Goal: Answer question/provide support

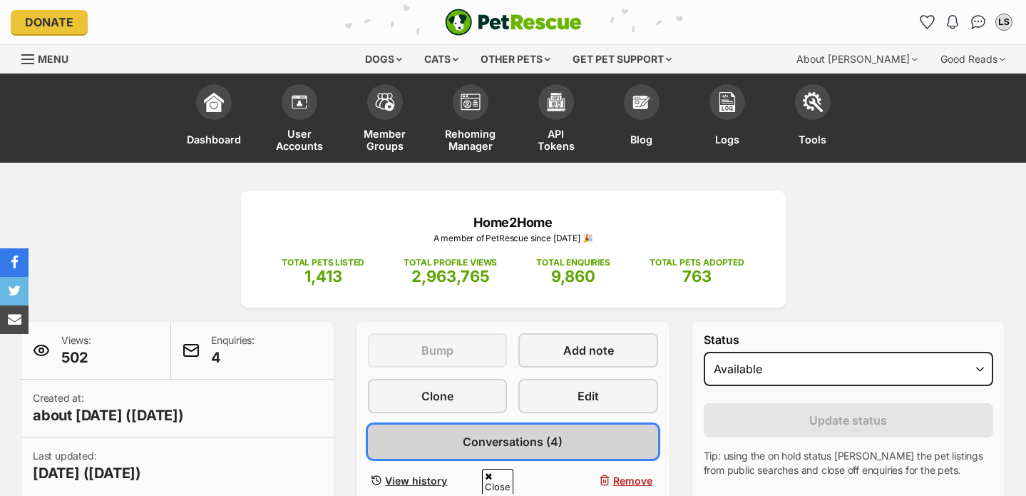
click at [522, 433] on span "Conversations (4)" at bounding box center [513, 441] width 100 height 17
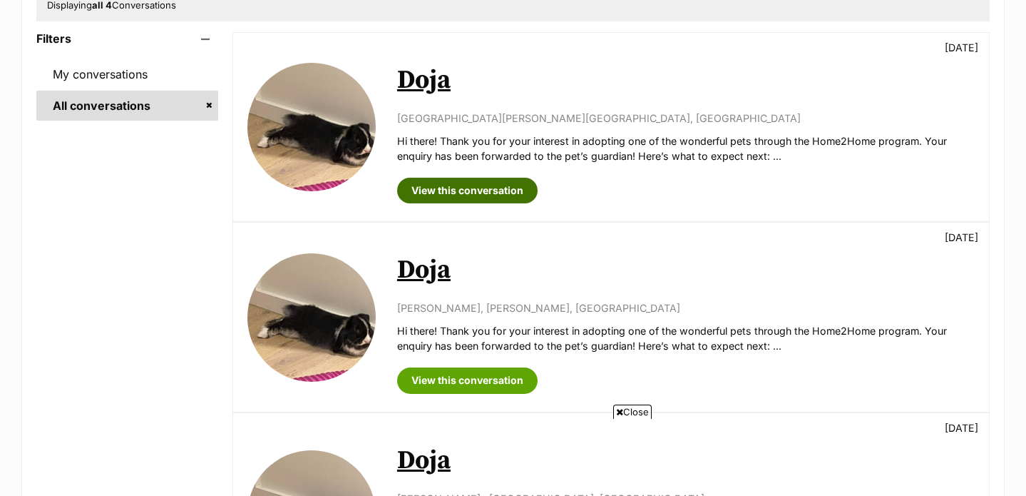
scroll to position [303, 0]
click at [490, 184] on link "View this conversation" at bounding box center [467, 191] width 140 height 26
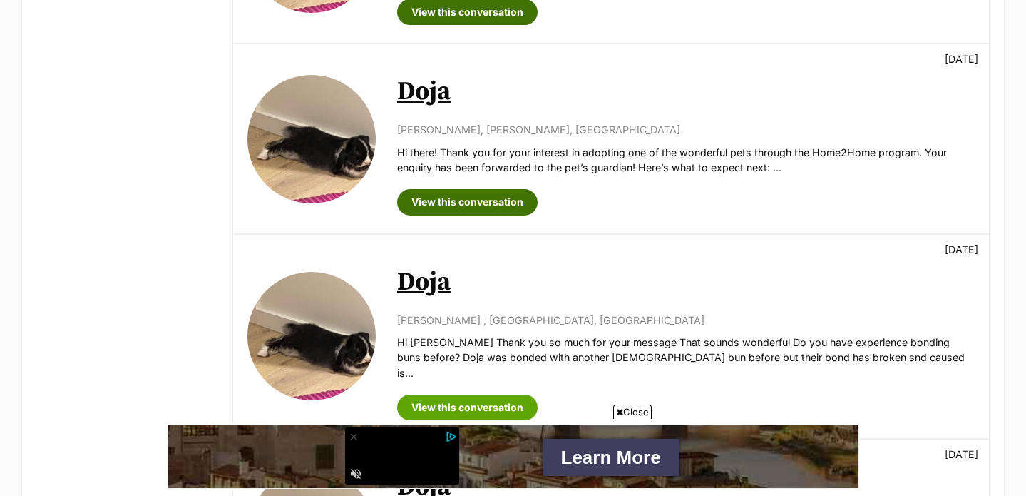
scroll to position [505, 0]
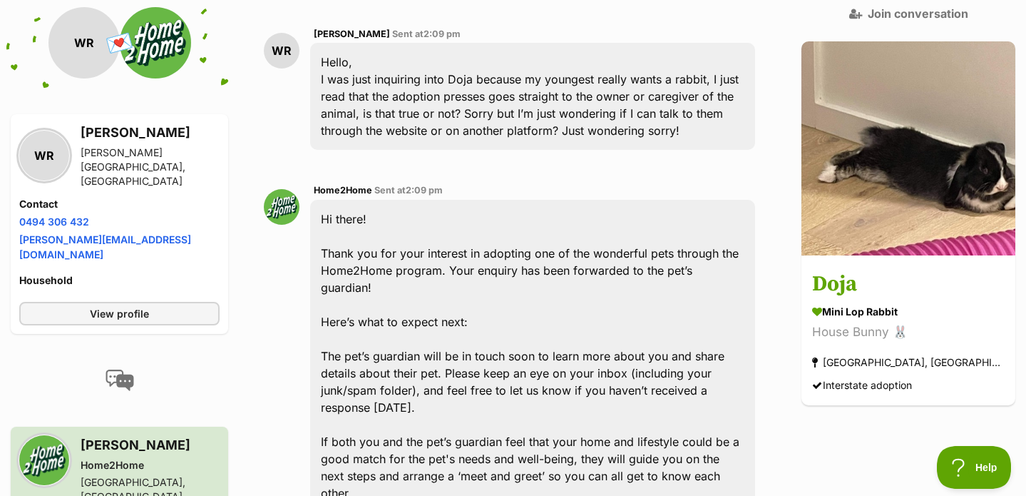
scroll to position [411, 0]
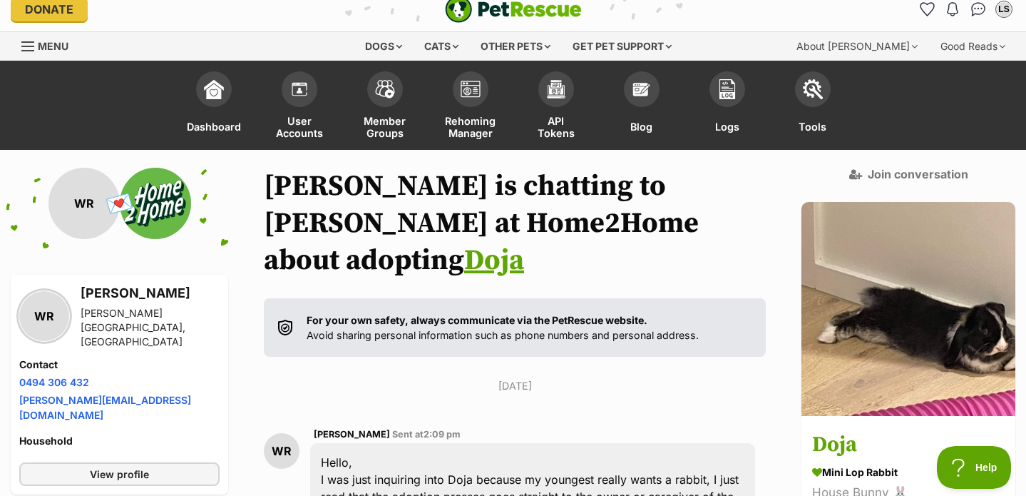
scroll to position [0, 0]
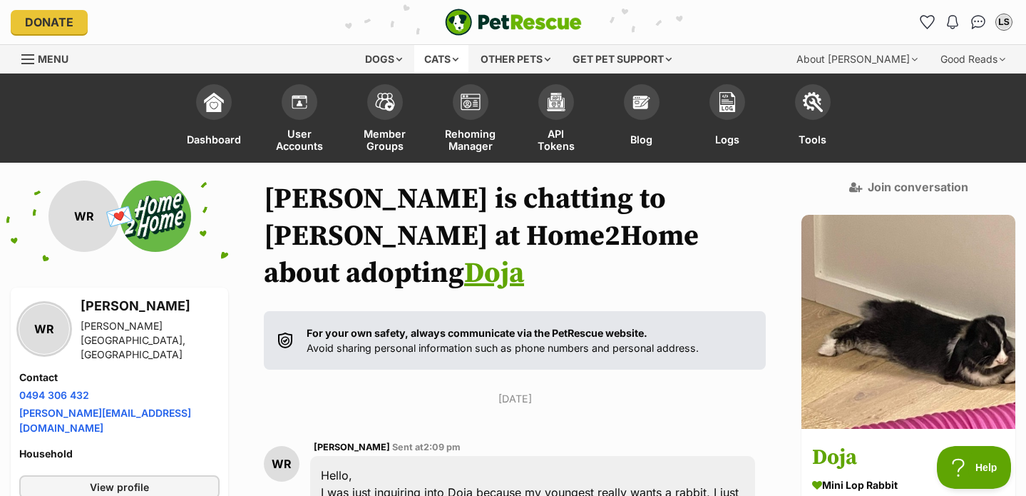
click at [445, 58] on div "Cats" at bounding box center [441, 59] width 54 height 29
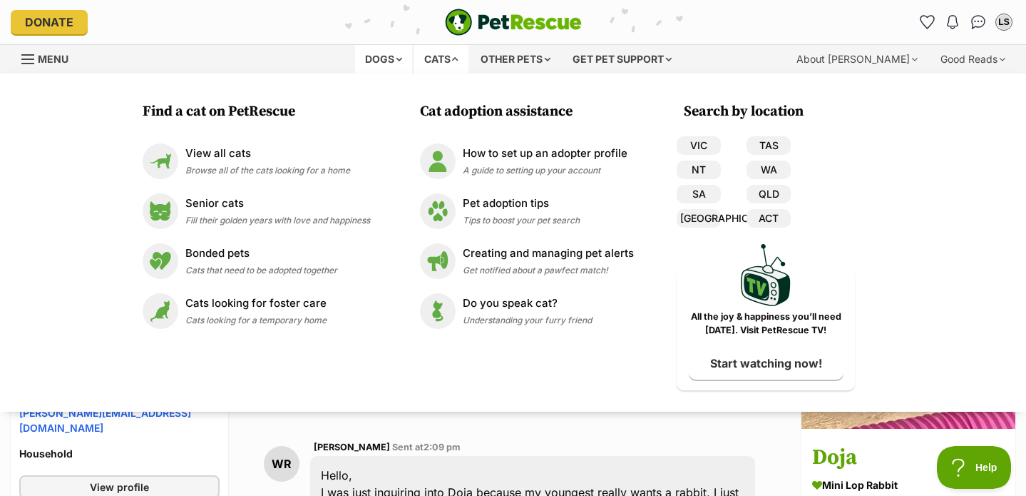
click at [404, 58] on div "Dogs" at bounding box center [383, 59] width 57 height 29
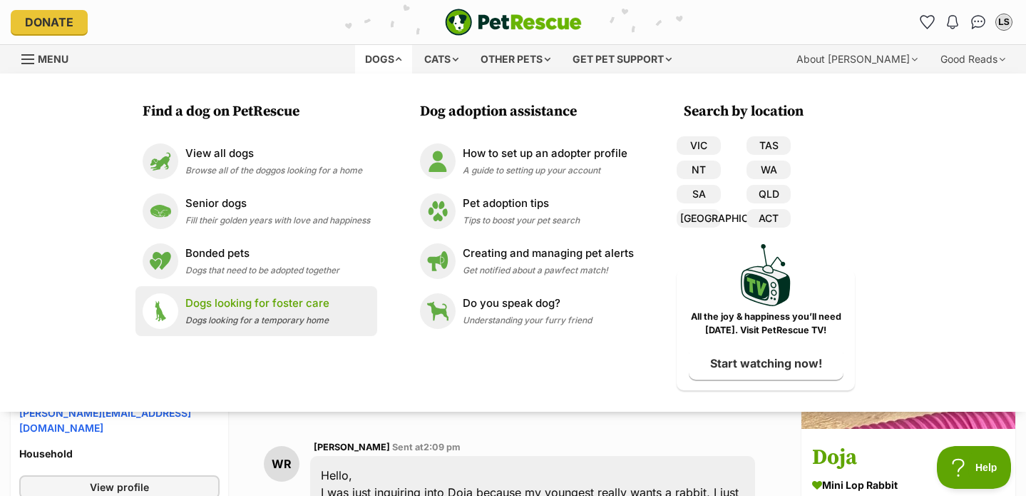
click at [296, 318] on span "Dogs looking for a temporary home" at bounding box center [256, 319] width 143 height 11
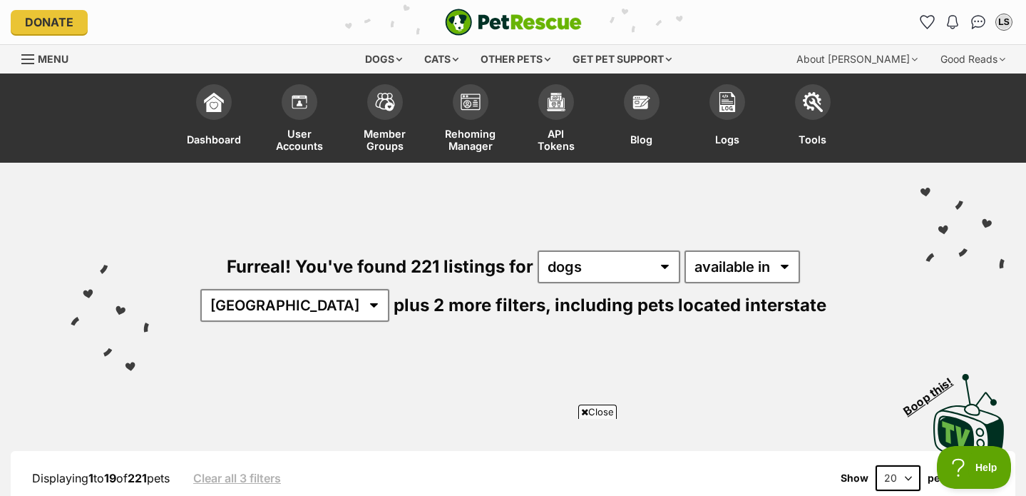
scroll to position [475, 0]
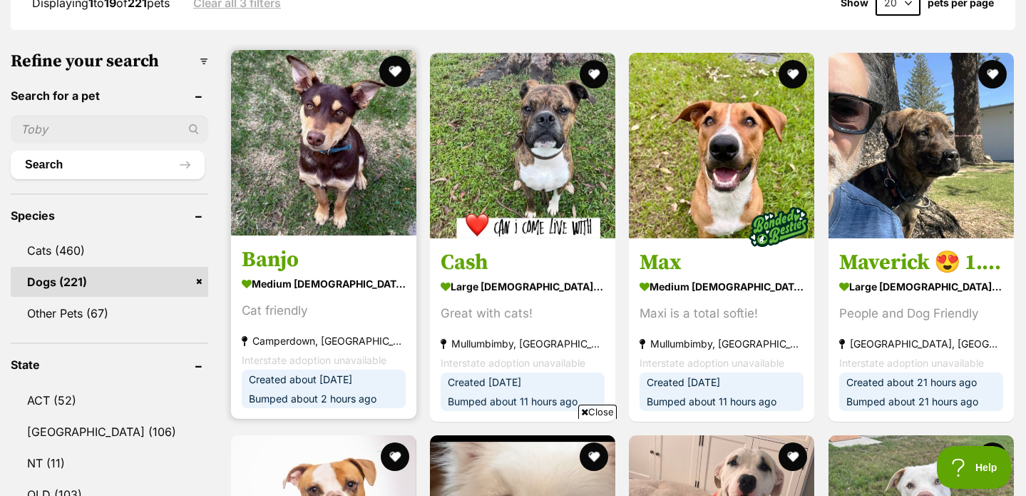
click at [394, 68] on button "favourite" at bounding box center [394, 71] width 31 height 31
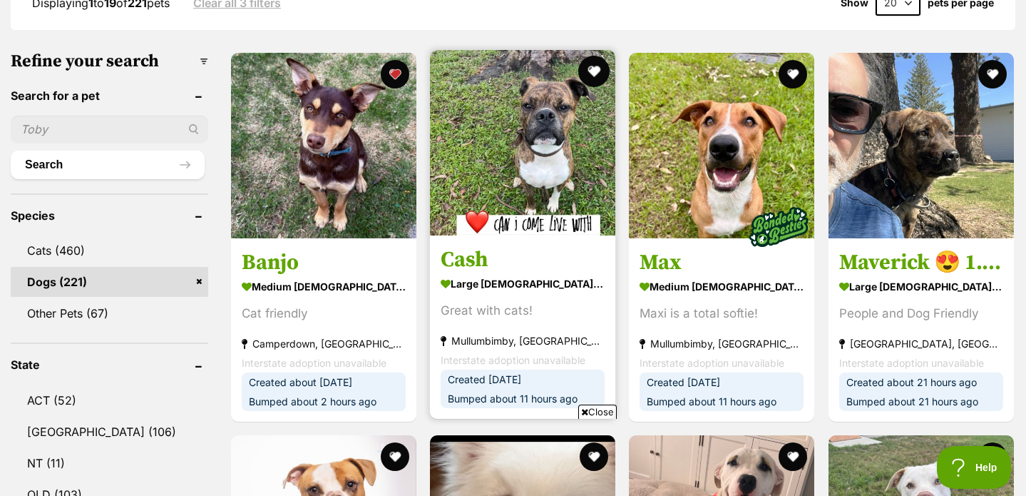
scroll to position [477, 0]
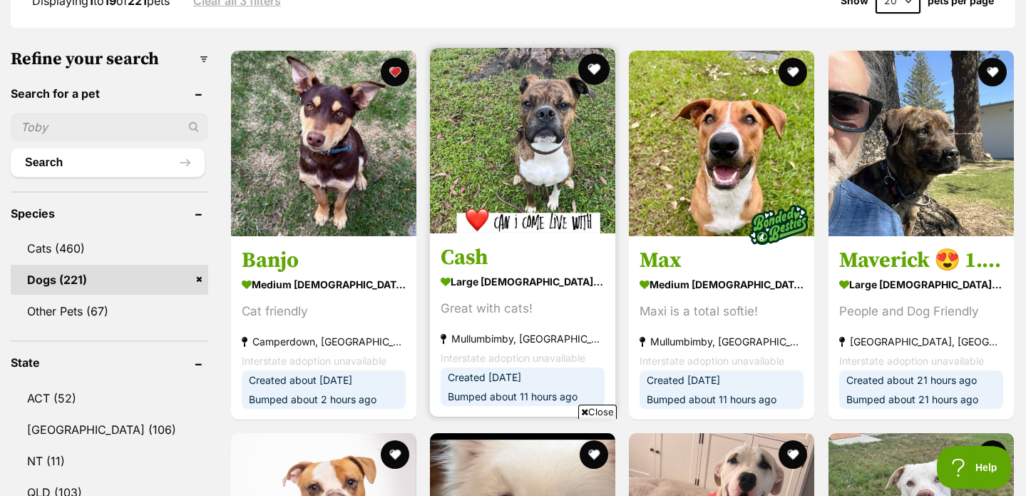
click at [585, 68] on button "favourite" at bounding box center [593, 68] width 31 height 31
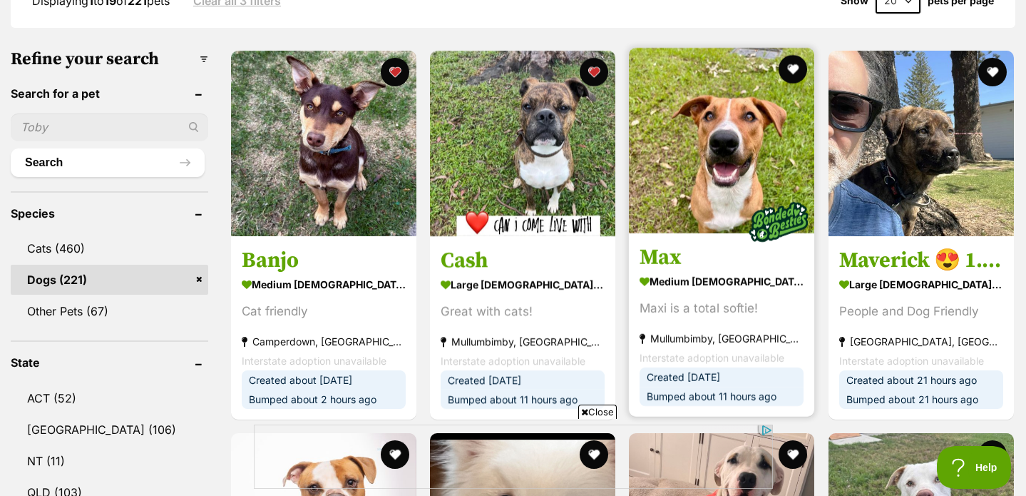
click at [723, 125] on img at bounding box center [721, 140] width 185 height 185
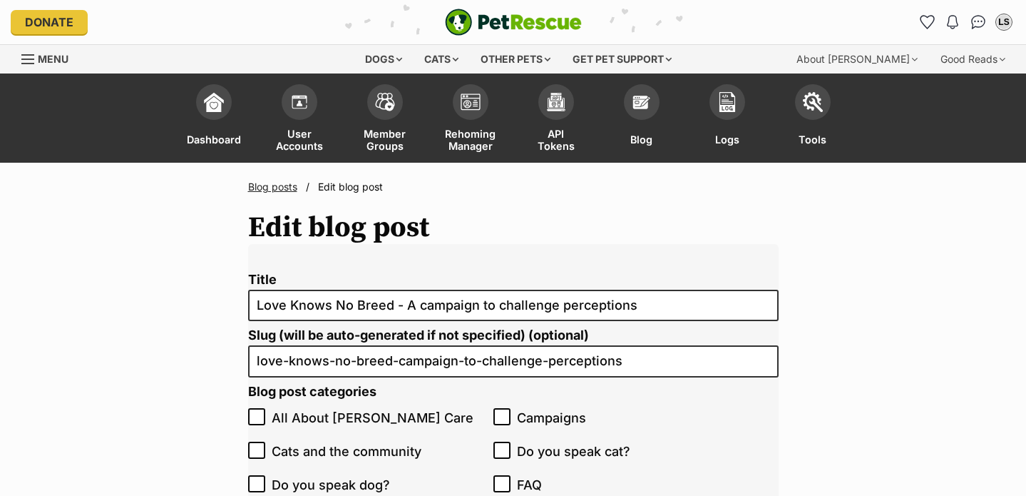
click at [275, 185] on link "Blog posts" at bounding box center [272, 186] width 49 height 12
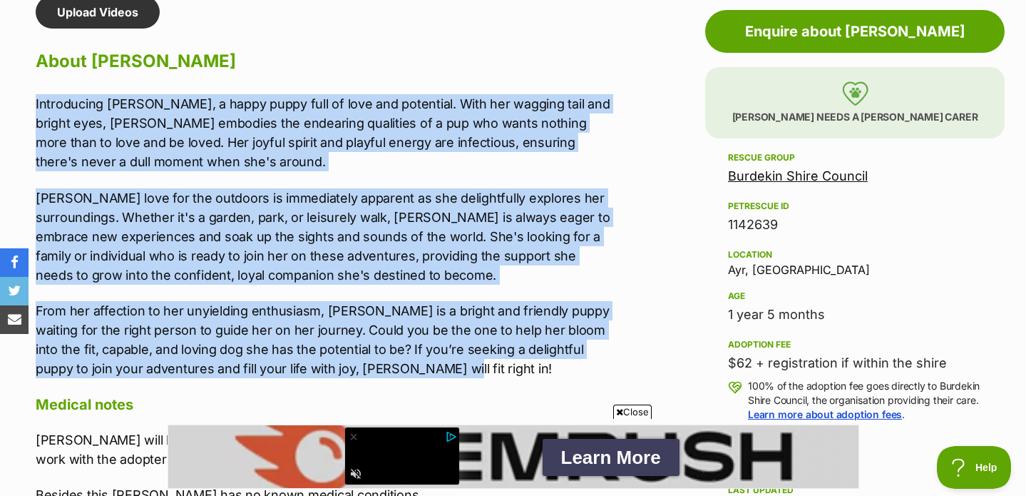
drag, startPoint x: 29, startPoint y: 104, endPoint x: 416, endPoint y: 364, distance: 466.2
click at [416, 364] on div "Upload Videos About Narla Introducing Narla, a happy puppy full of love and pot…" at bounding box center [316, 328] width 590 height 665
copy div "Introducing Narla, a happy puppy full of love and potential. With her wagging t…"
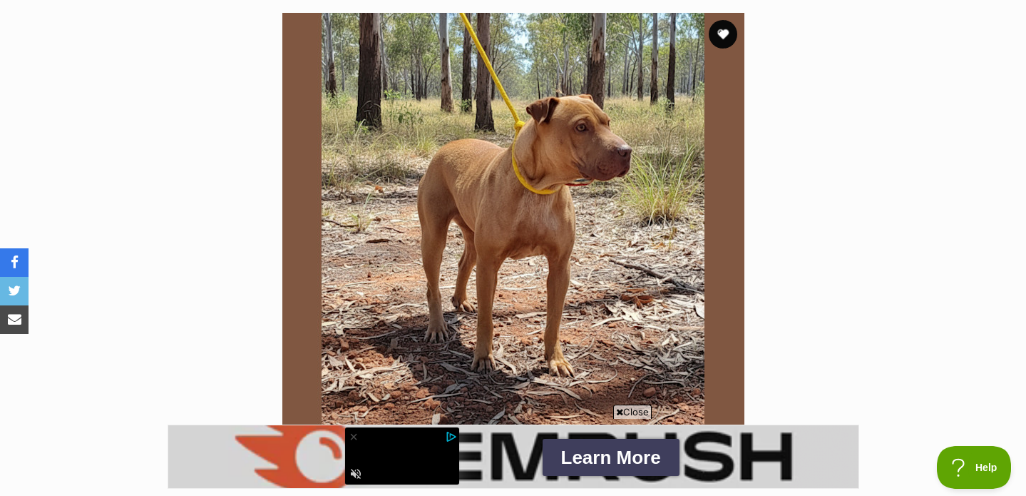
scroll to position [1234, 0]
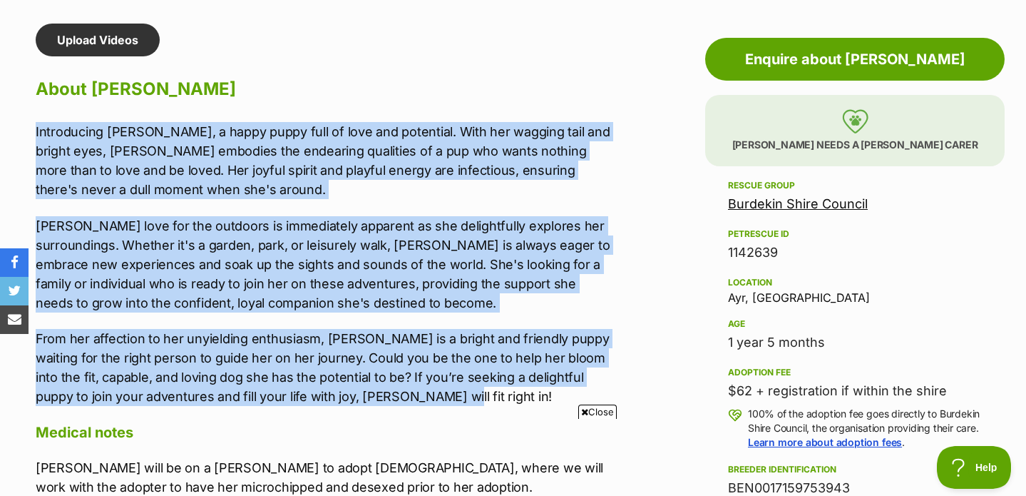
click at [446, 232] on p "Narla's love for the outdoors is immediately apparent as she delightfully explo…" at bounding box center [323, 264] width 575 height 96
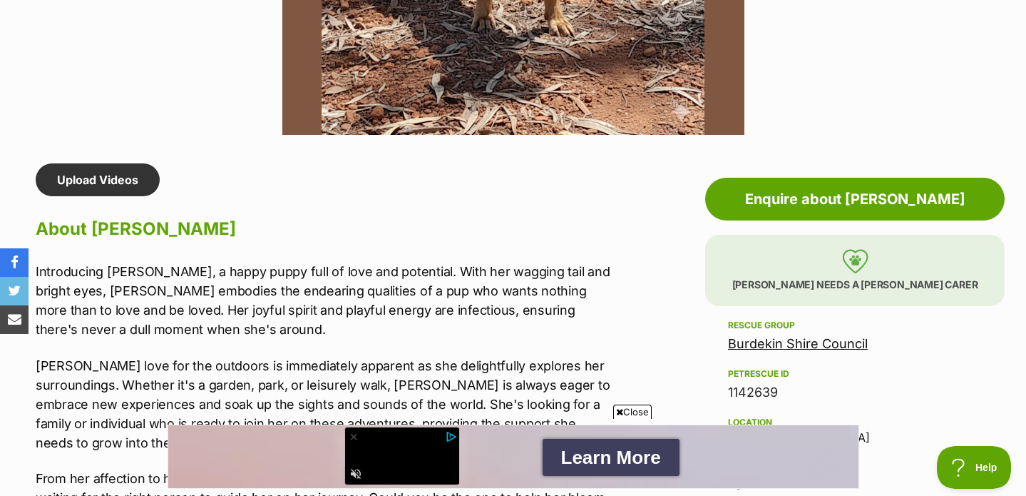
scroll to position [1177, 0]
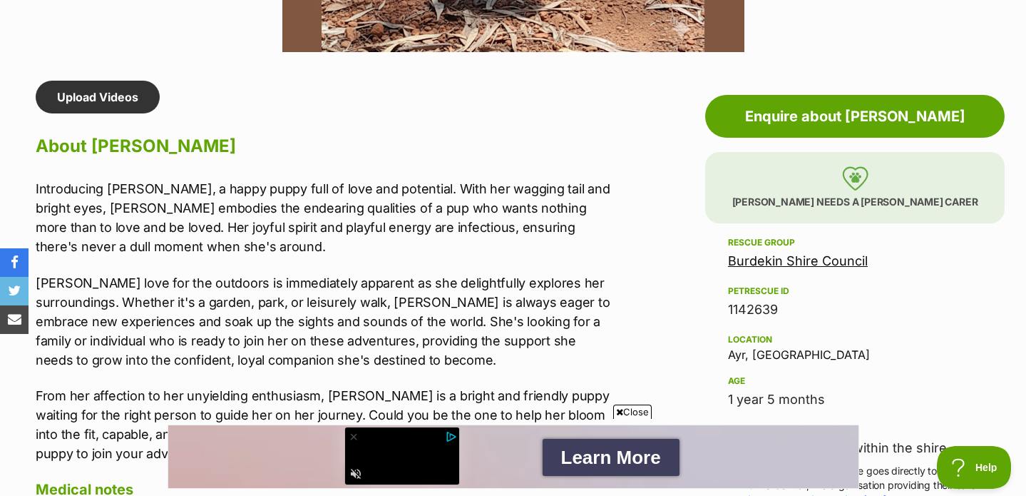
click at [894, 272] on div "Rescue group Burdekin Shire Council PetRescue ID 1142639 Location Ayr, QLD Age …" at bounding box center [855, 418] width 254 height 369
drag, startPoint x: 799, startPoint y: 312, endPoint x: 695, endPoint y: 312, distance: 103.4
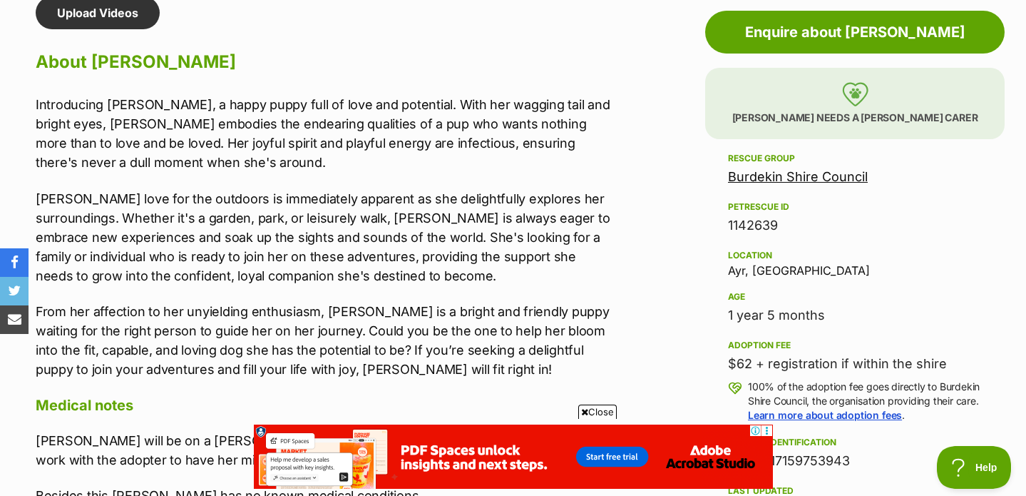
scroll to position [1284, 0]
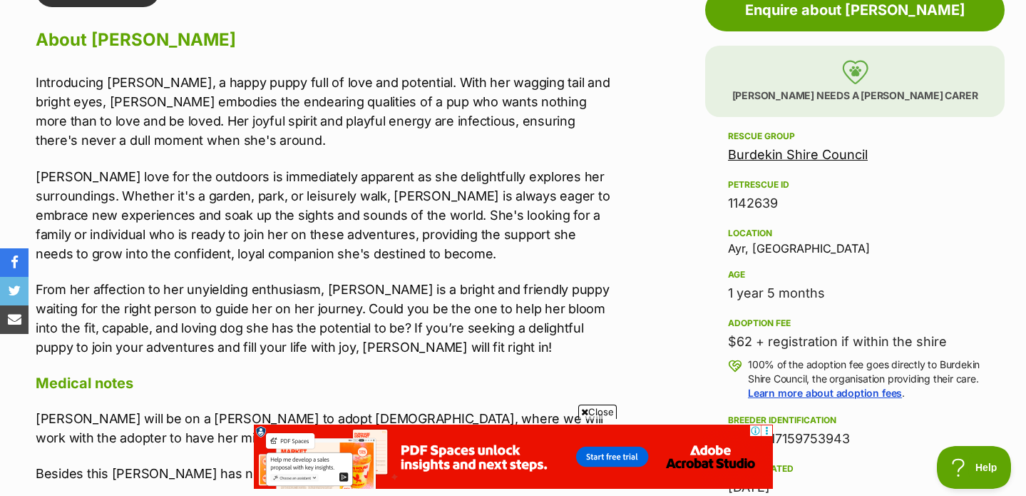
click at [784, 312] on div "Rescue group Burdekin Shire Council PetRescue ID 1142639 Location Ayr, QLD Age …" at bounding box center [855, 312] width 254 height 369
drag, startPoint x: 728, startPoint y: 191, endPoint x: 693, endPoint y: 191, distance: 34.9
copy div "1142639"
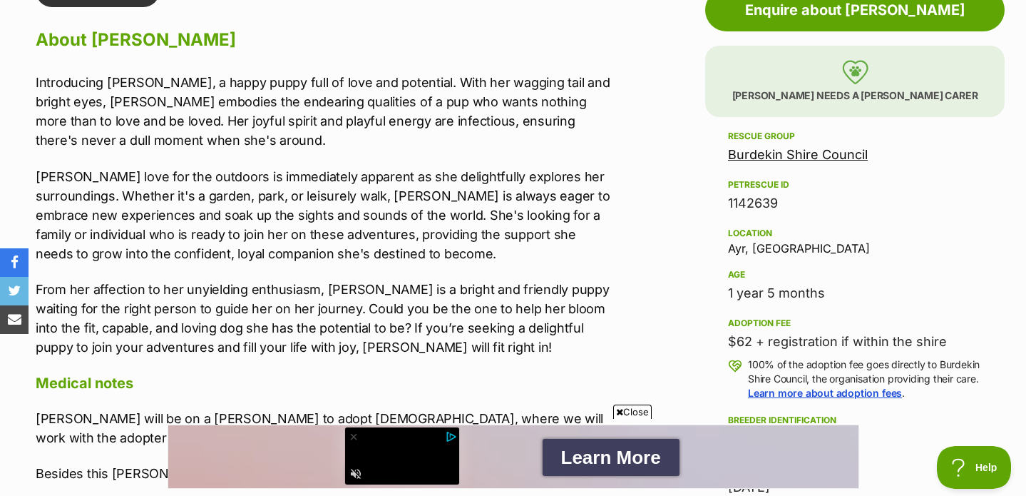
scroll to position [0, 0]
drag, startPoint x: 721, startPoint y: 248, endPoint x: 811, endPoint y: 248, distance: 89.9
copy div "Ayr, [GEOGRAPHIC_DATA]"
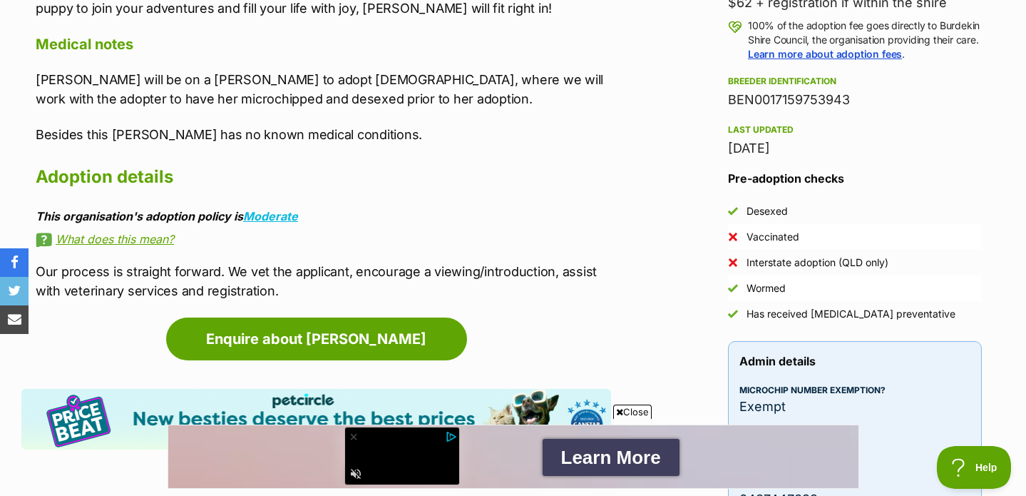
scroll to position [1624, 0]
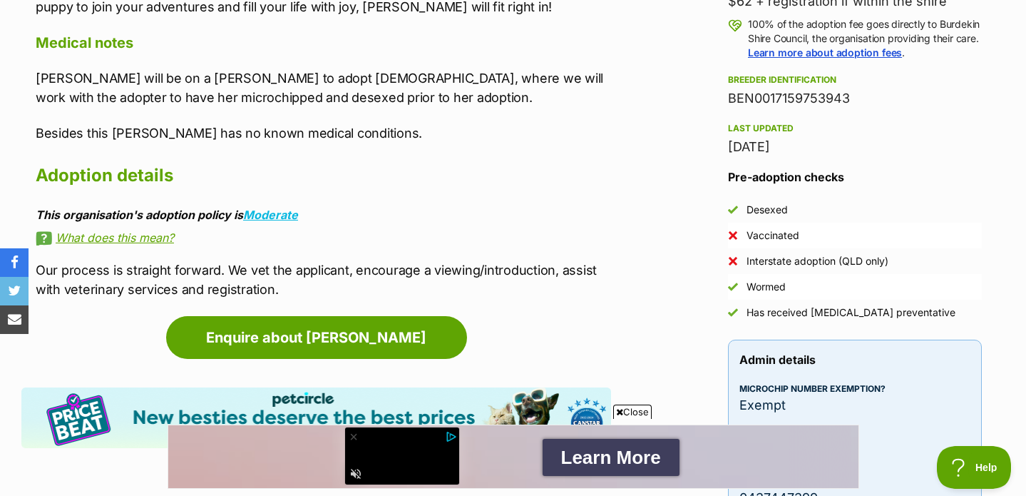
drag, startPoint x: 800, startPoint y: 116, endPoint x: 697, endPoint y: 115, distance: 103.4
copy div "BEN0017159753943"
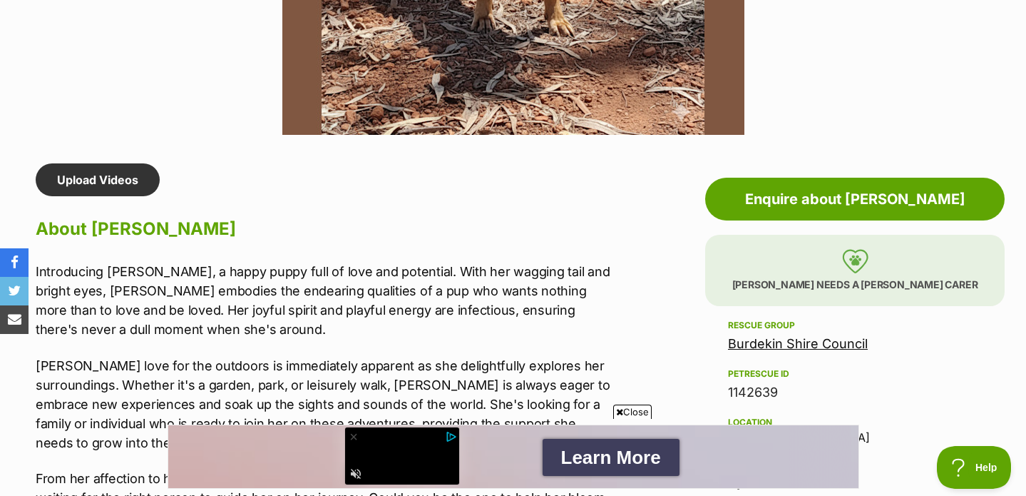
scroll to position [1364, 0]
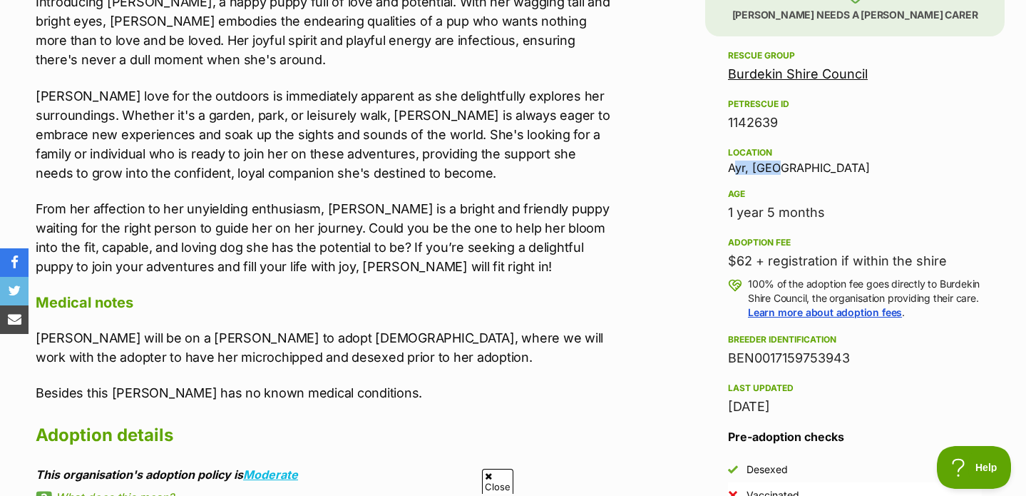
click at [814, 81] on link "Burdekin Shire Council" at bounding box center [798, 73] width 140 height 15
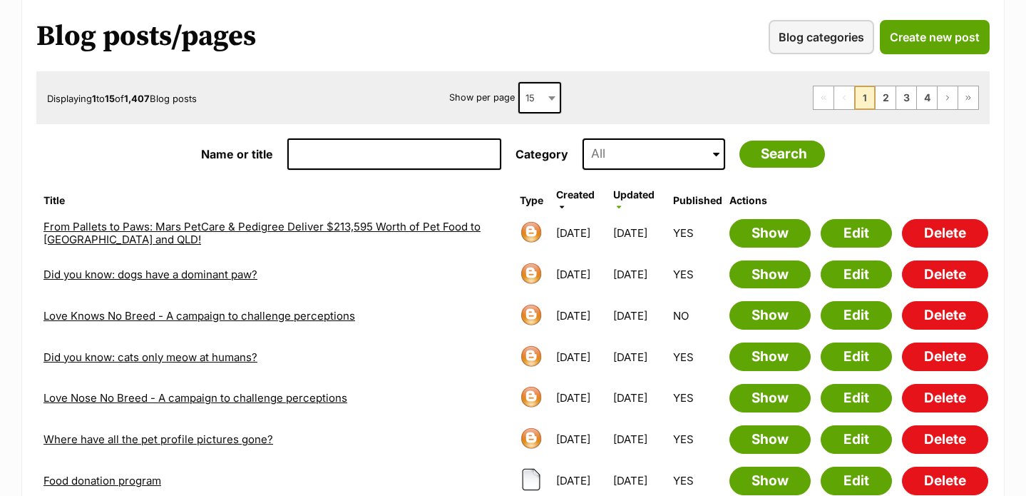
scroll to position [176, 0]
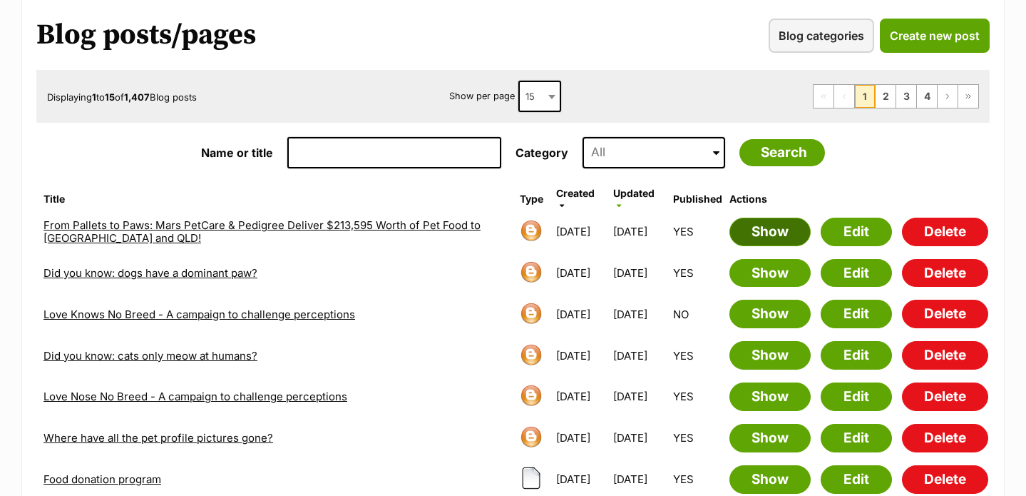
click at [777, 227] on link "Show" at bounding box center [770, 232] width 81 height 29
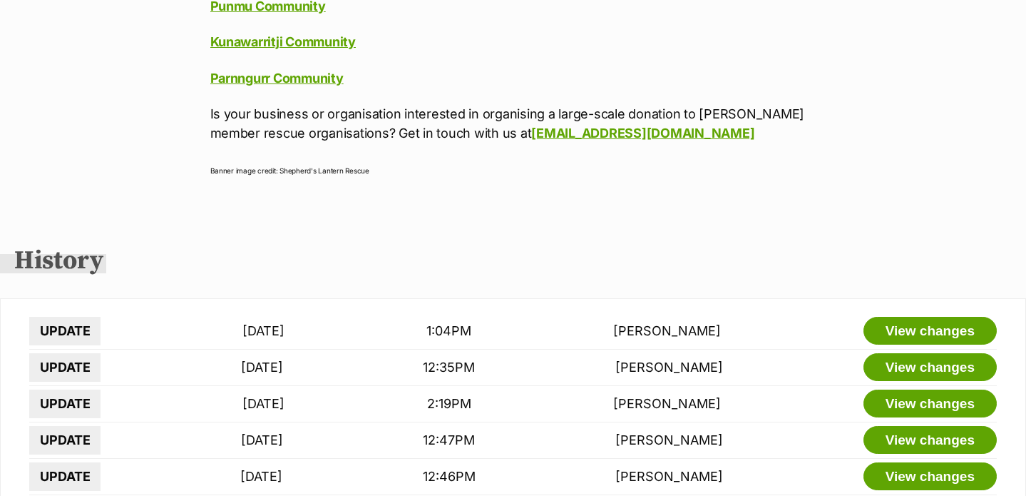
scroll to position [5678, 0]
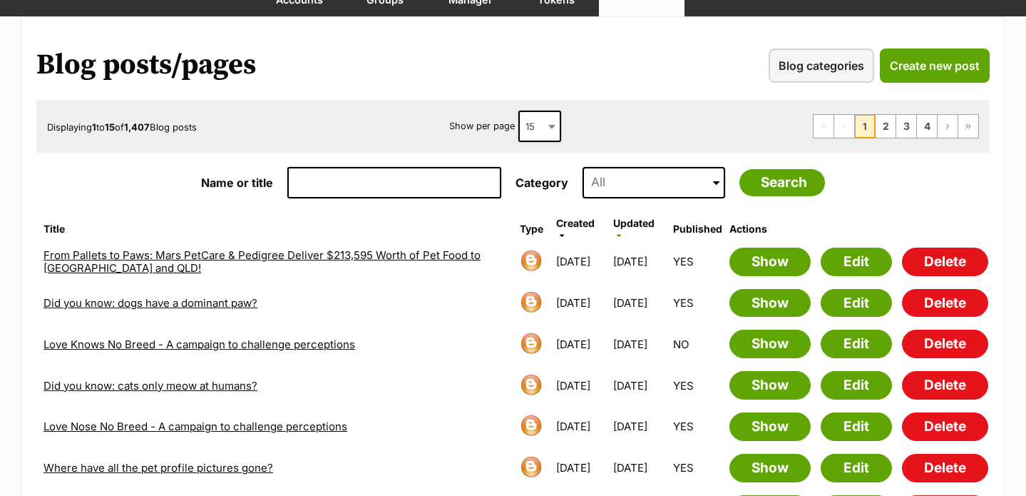
scroll to position [168, 0]
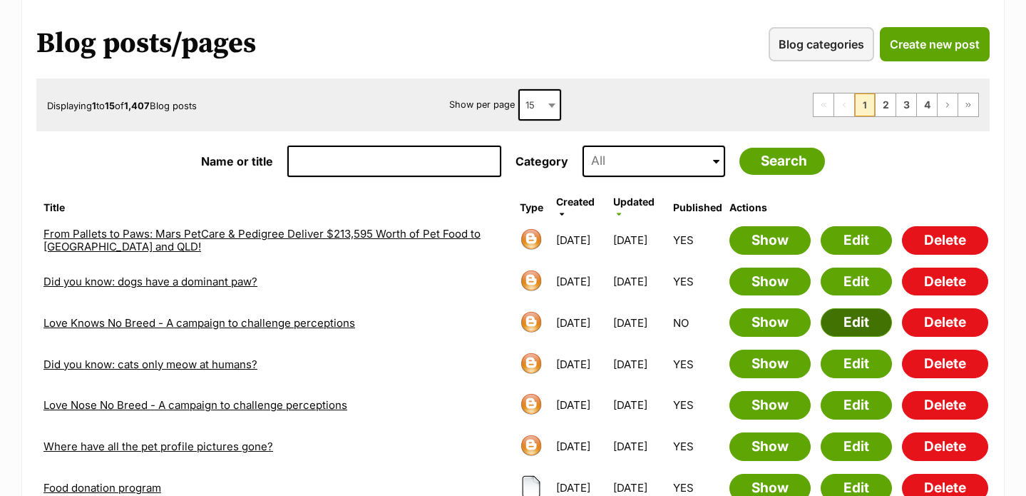
click at [836, 321] on link "Edit" at bounding box center [856, 322] width 71 height 29
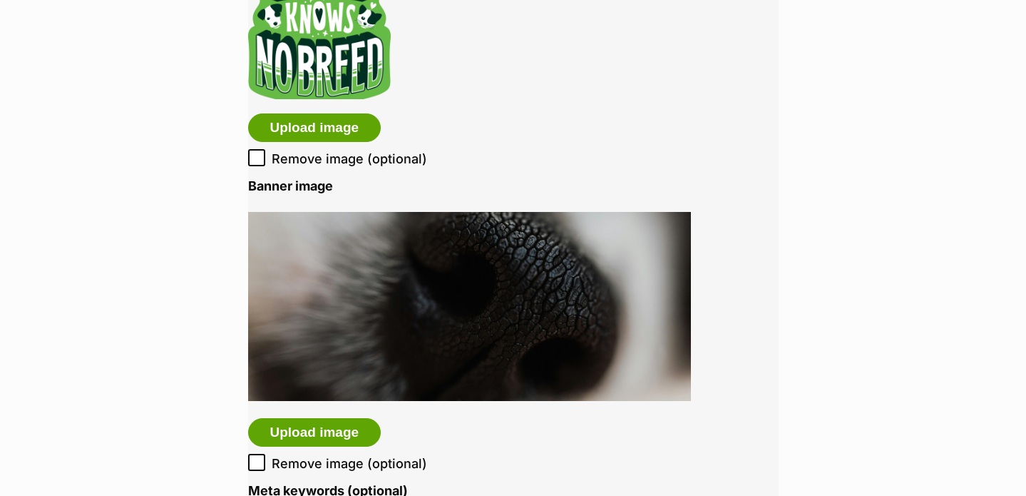
scroll to position [2382, 0]
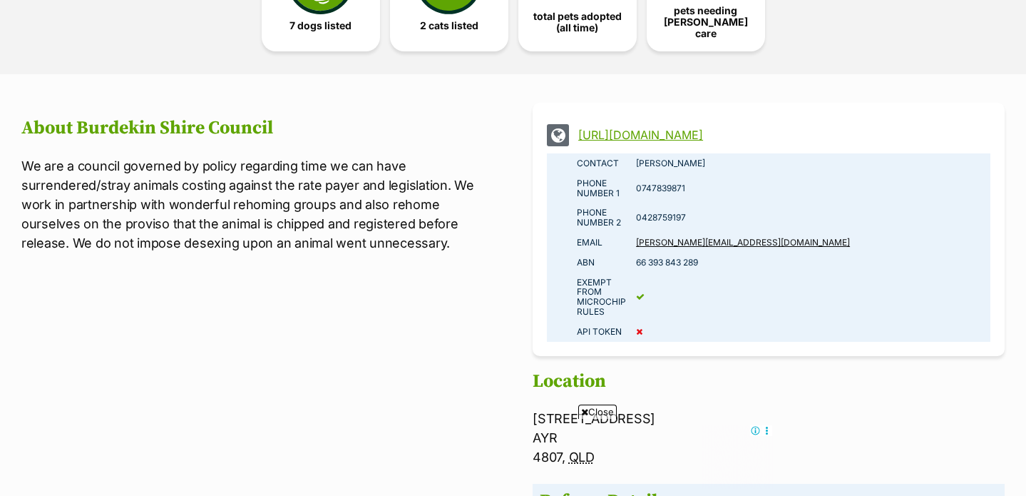
scroll to position [926, 0]
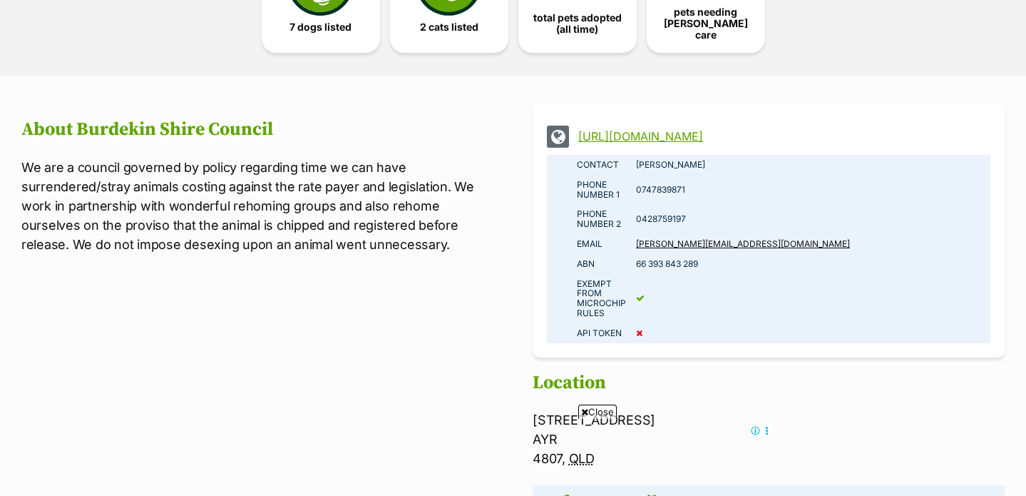
click at [746, 130] on link "[URL][DOMAIN_NAME]" at bounding box center [781, 136] width 406 height 13
